Goal: Information Seeking & Learning: Learn about a topic

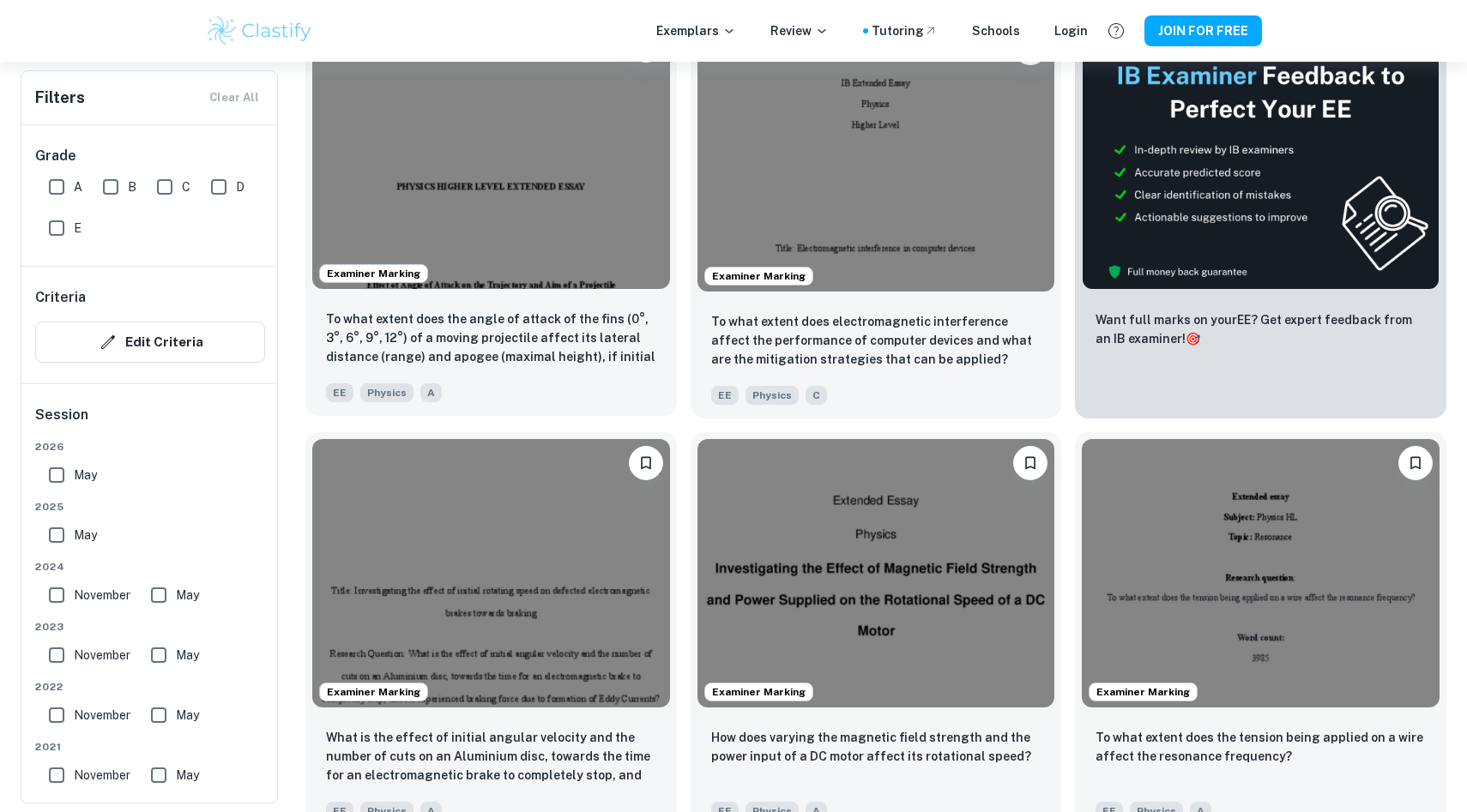
scroll to position [453, 0]
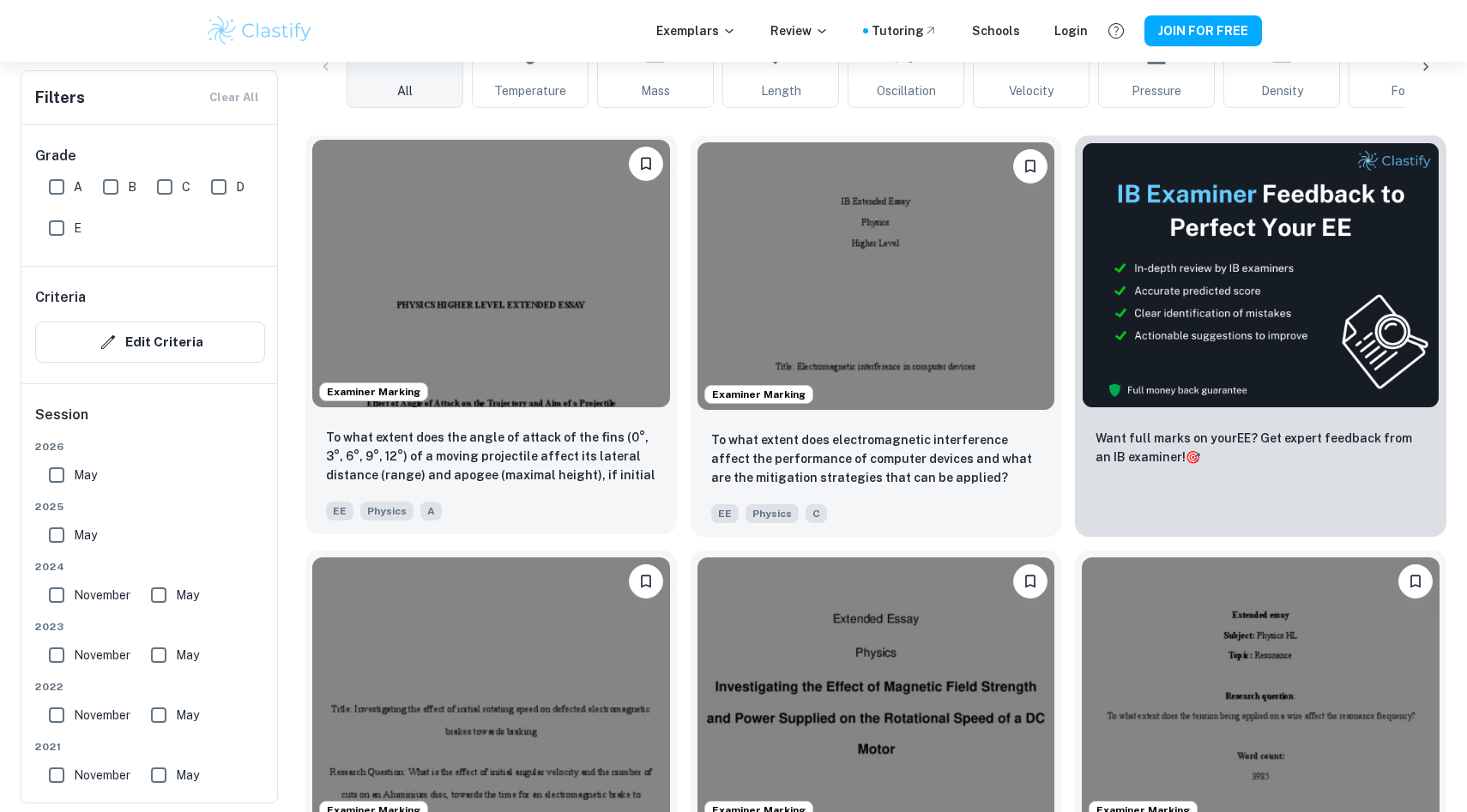
click at [469, 272] on img at bounding box center [491, 274] width 358 height 267
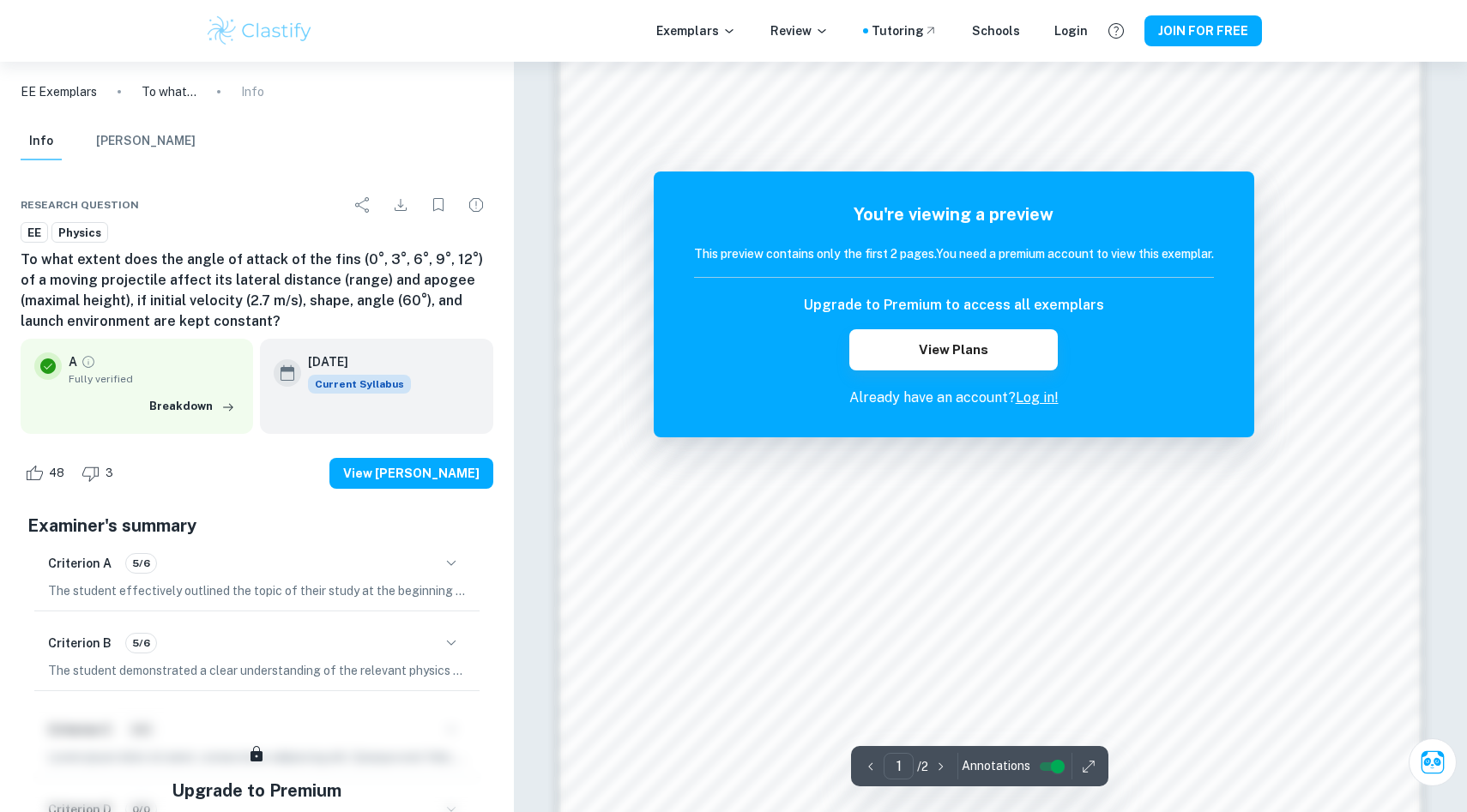
scroll to position [1614, 0]
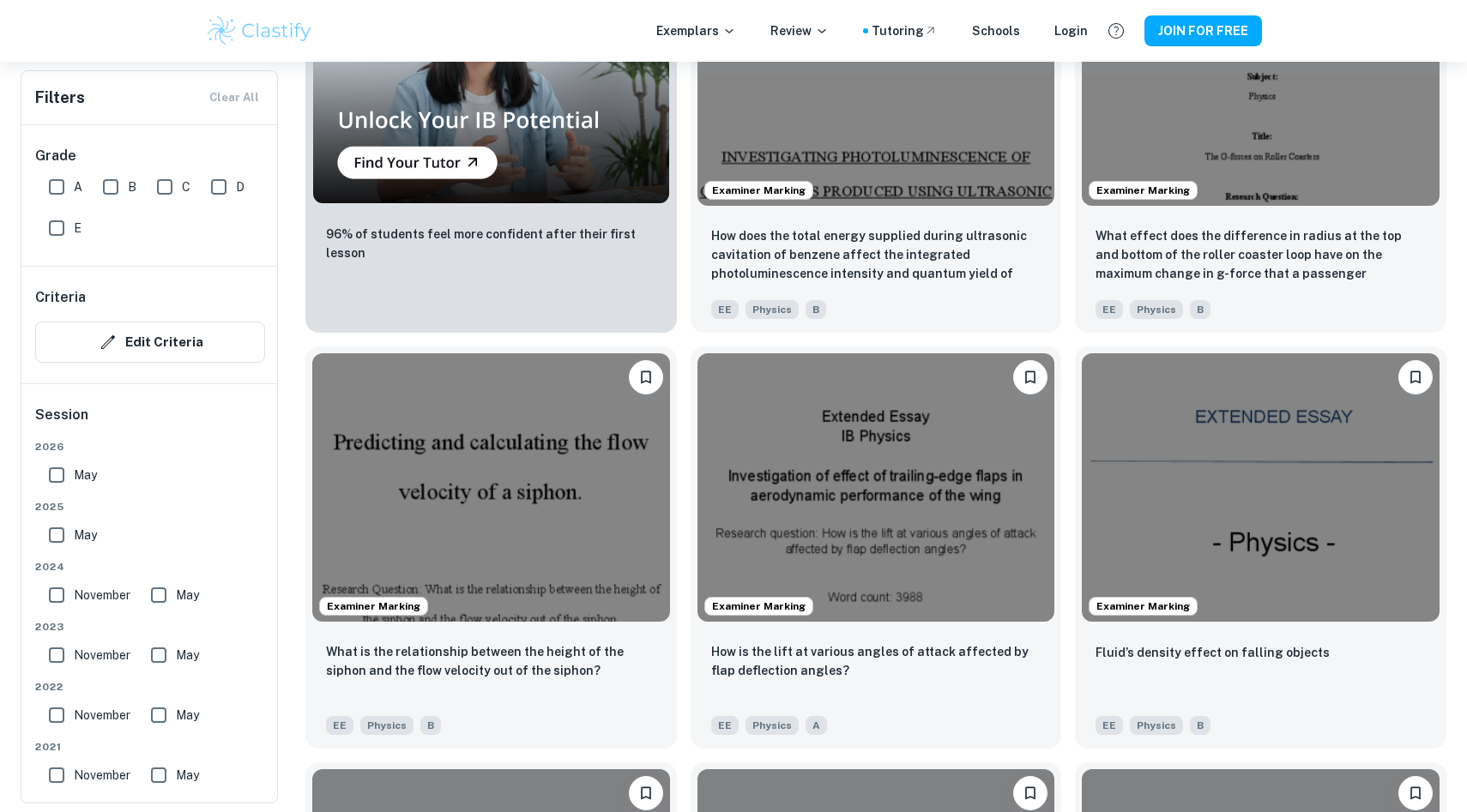
scroll to position [1492, 0]
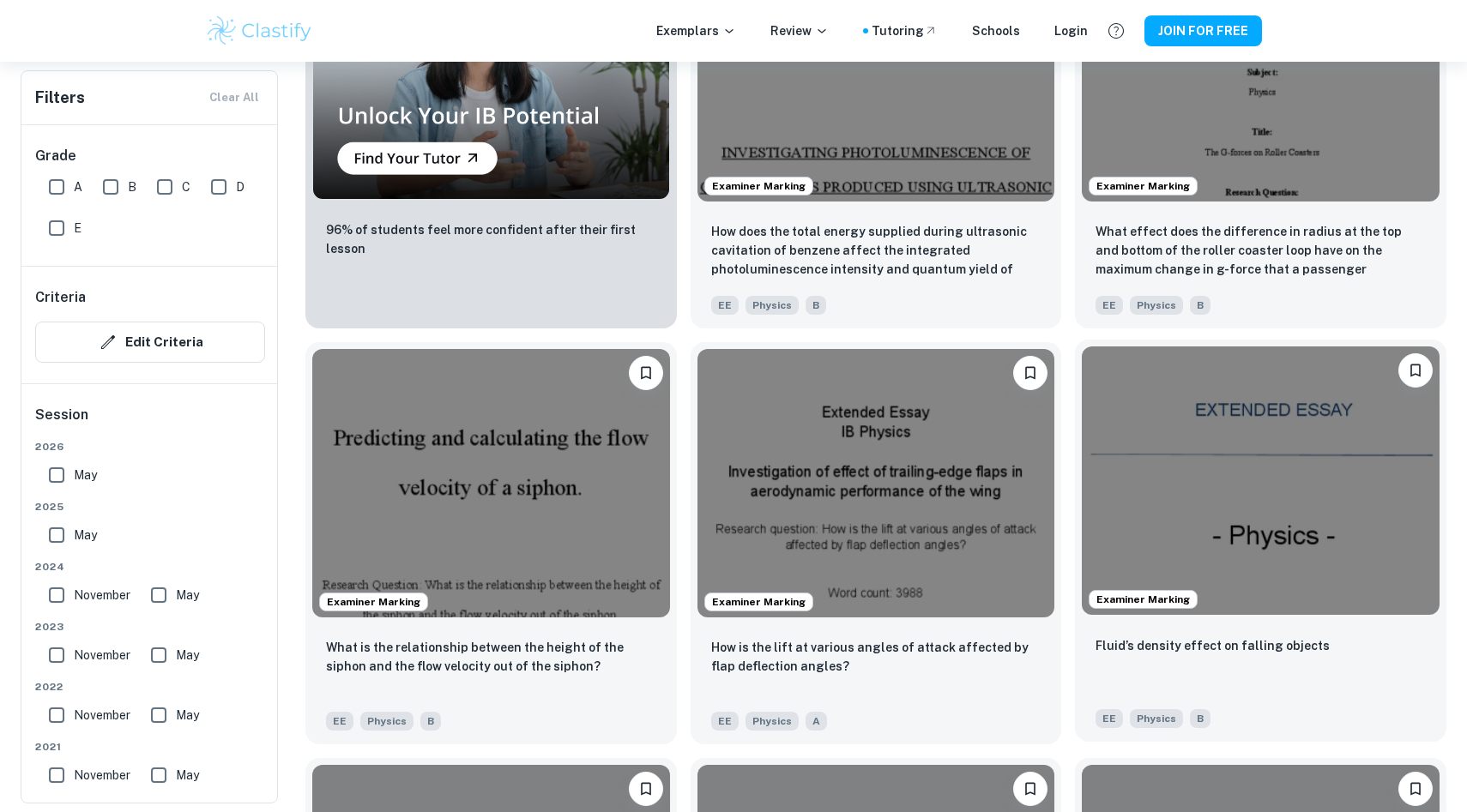
click at [1218, 486] on img at bounding box center [1260, 480] width 358 height 267
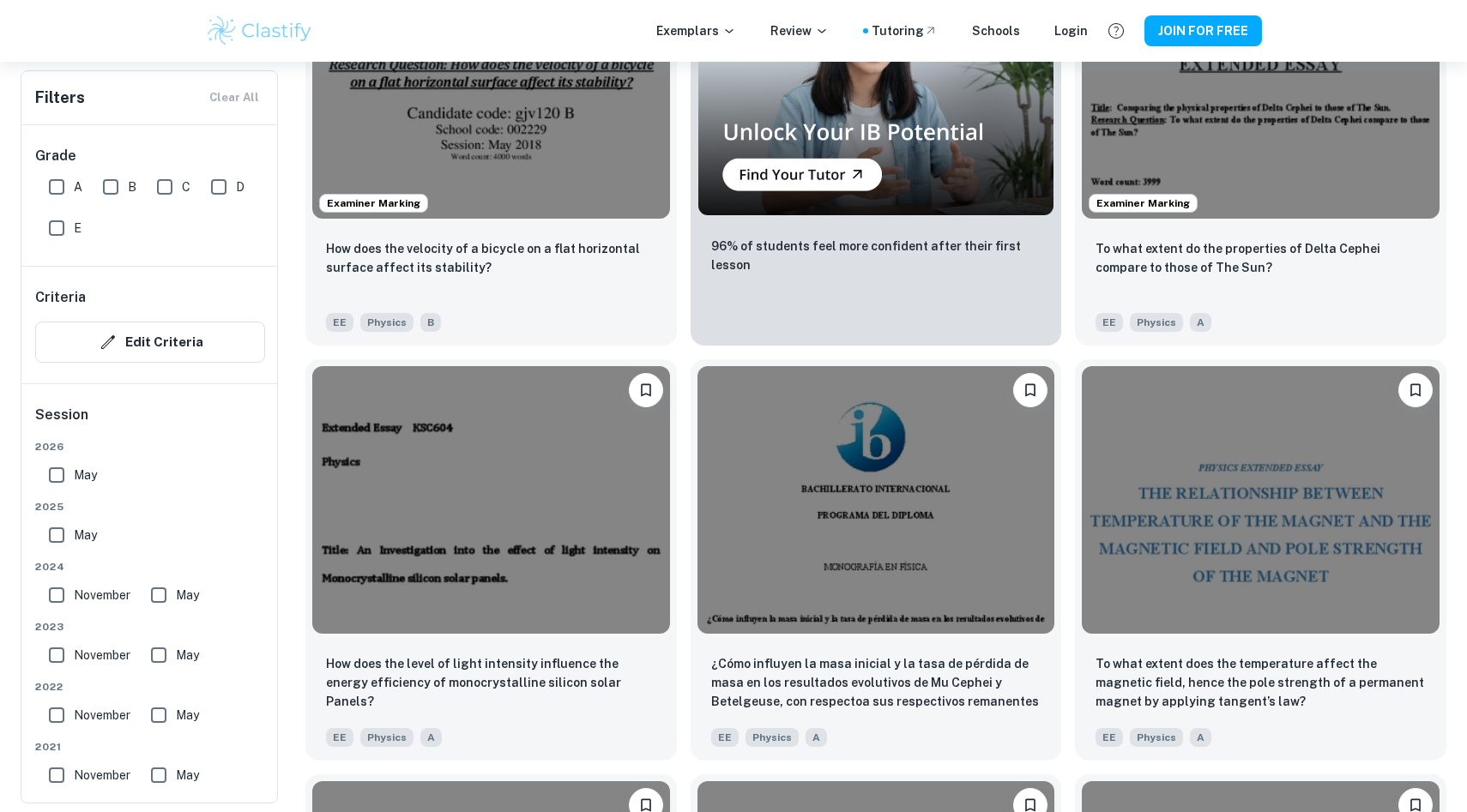
scroll to position [3676, 0]
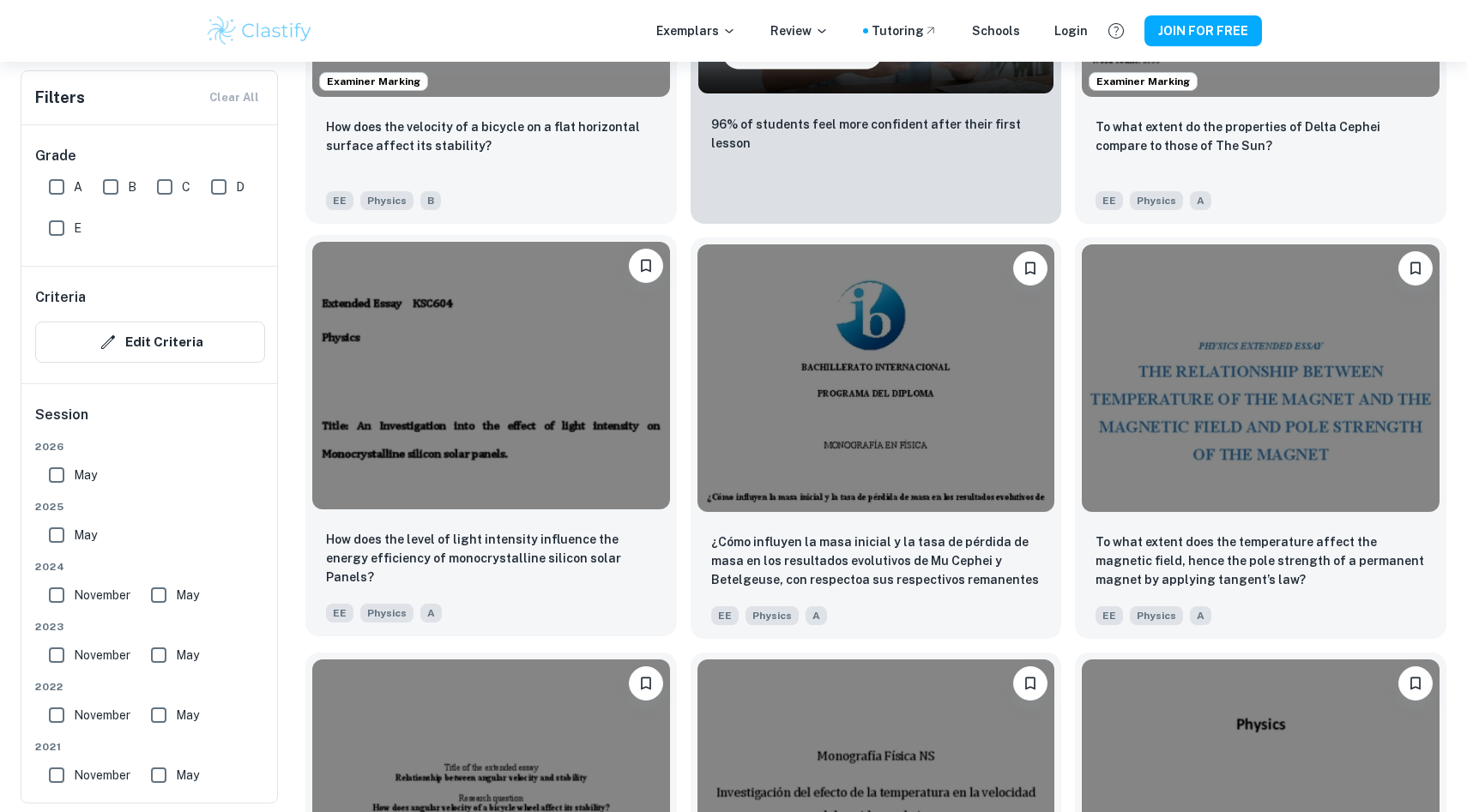
click at [521, 378] on img at bounding box center [491, 376] width 358 height 267
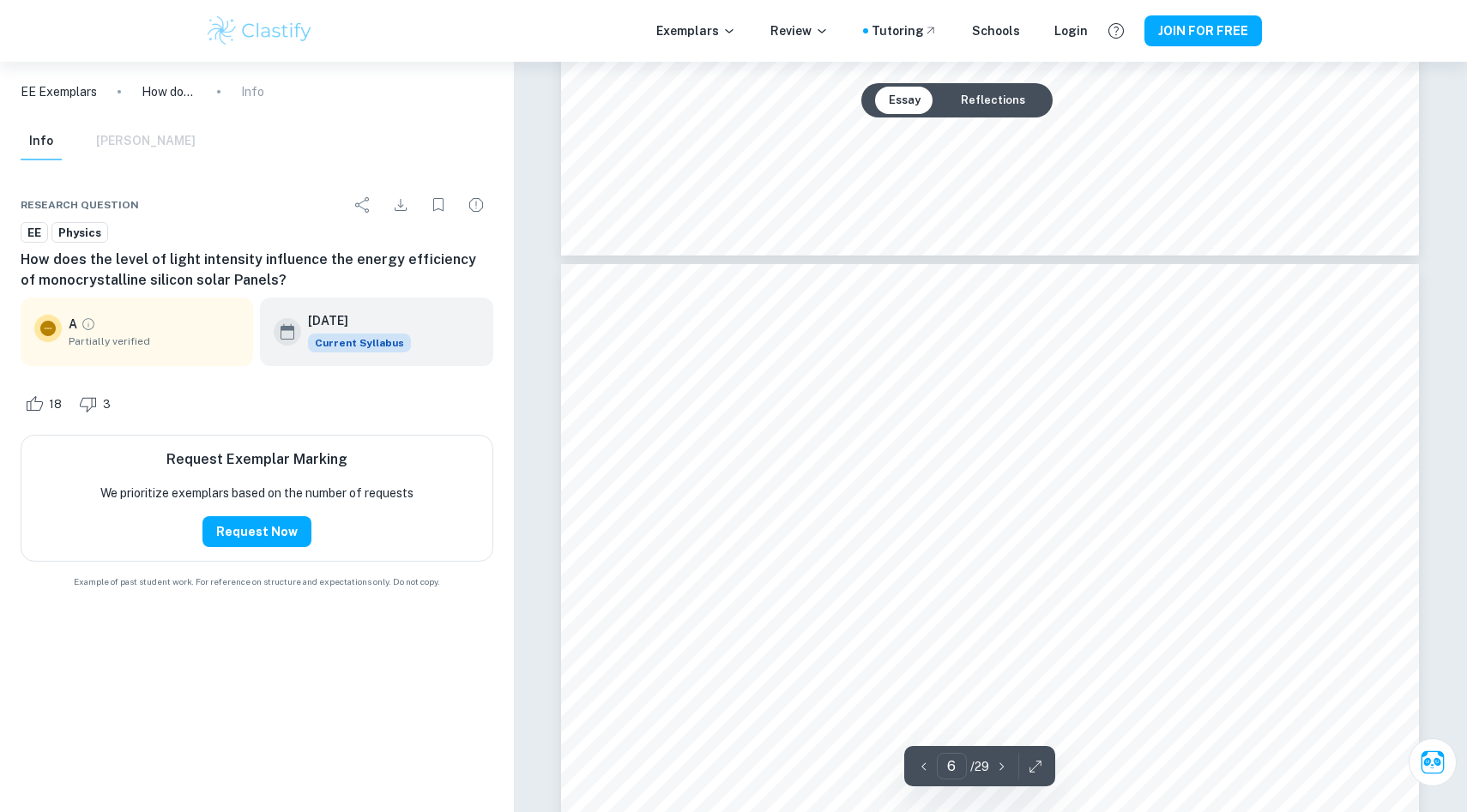
scroll to position [6581, 0]
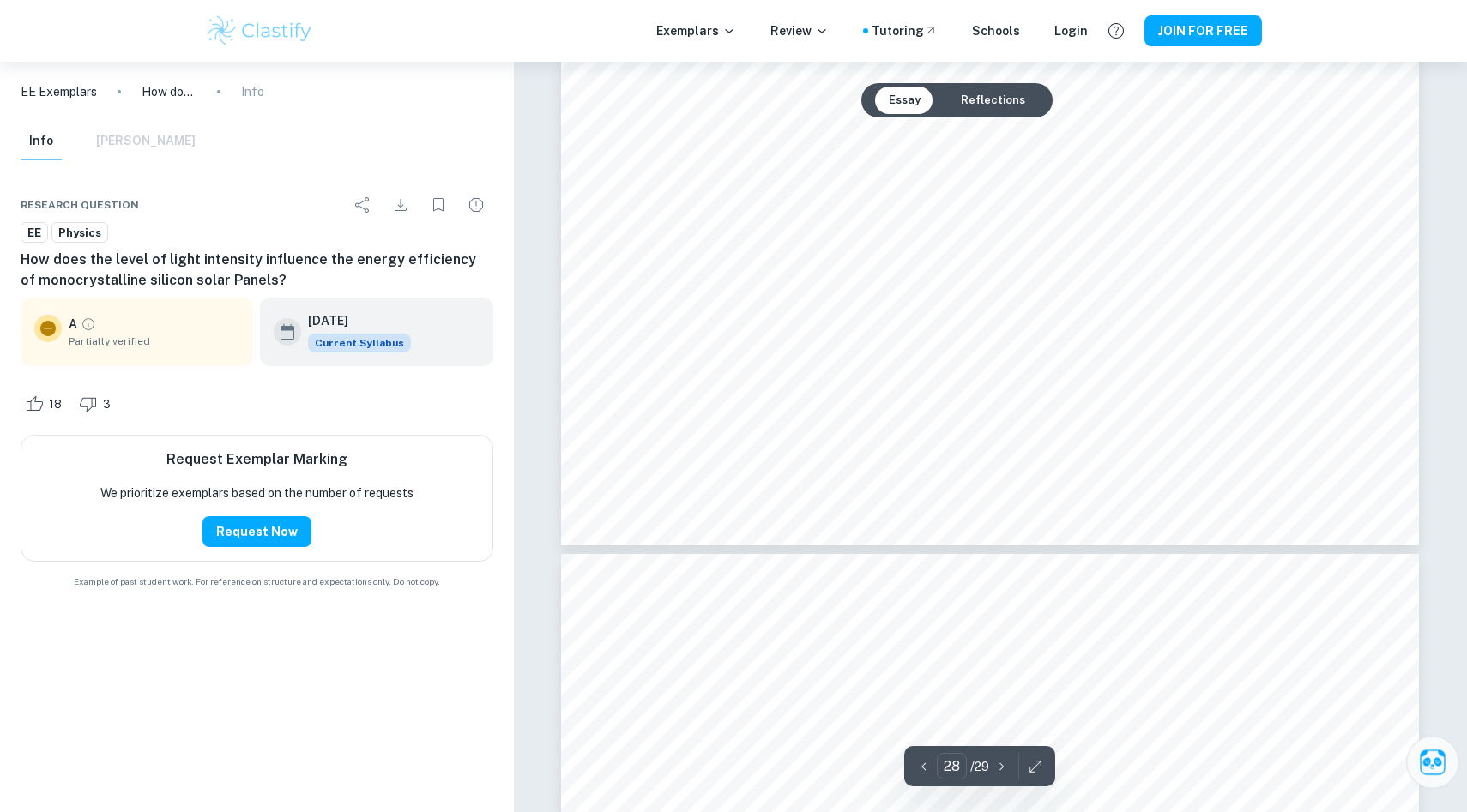
type input "27"
